Goal: Transaction & Acquisition: Purchase product/service

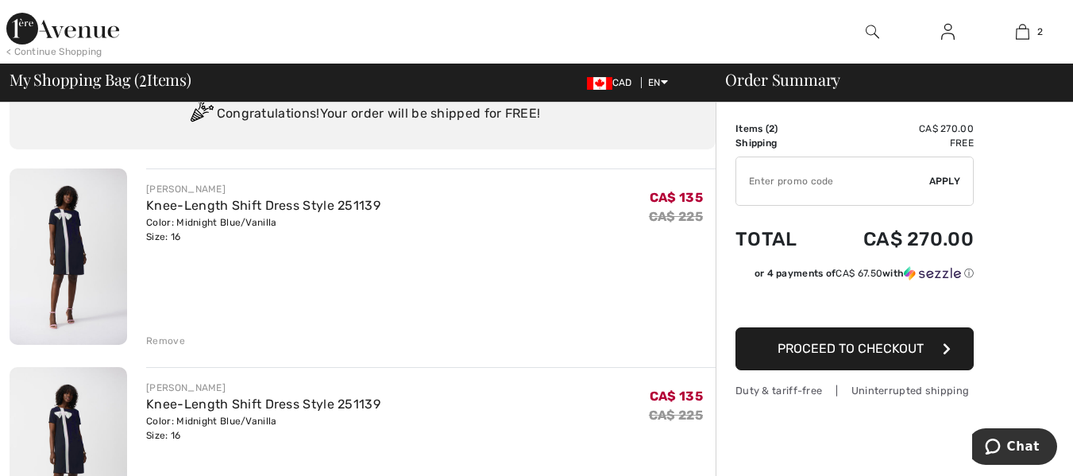
click at [160, 340] on div "Remove" at bounding box center [165, 341] width 39 height 14
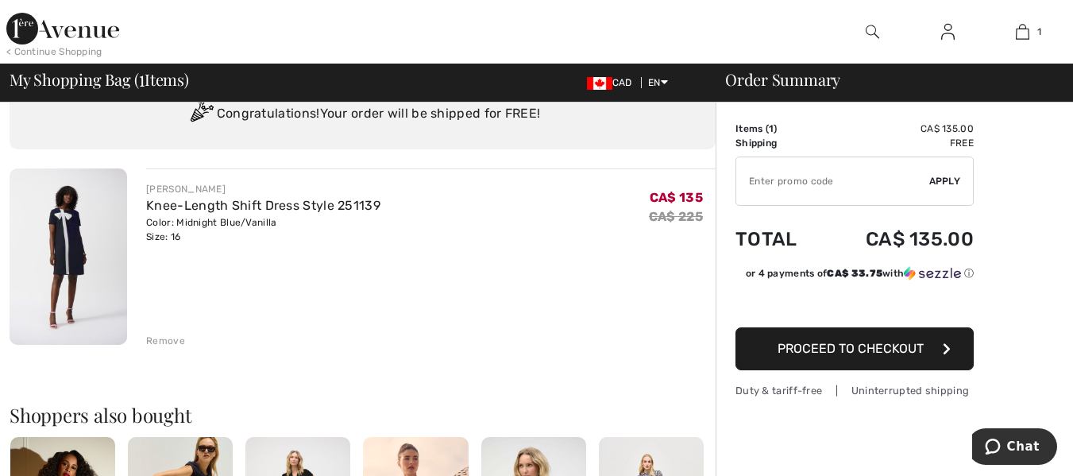
type input "NEW15"
